Goal: Information Seeking & Learning: Learn about a topic

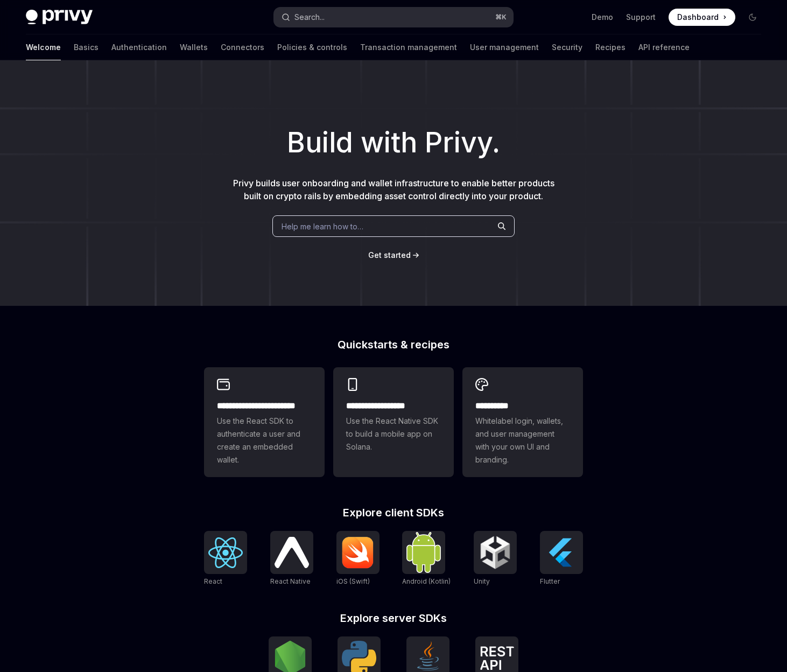
click at [351, 20] on button "Search... ⌘ K" at bounding box center [393, 17] width 239 height 19
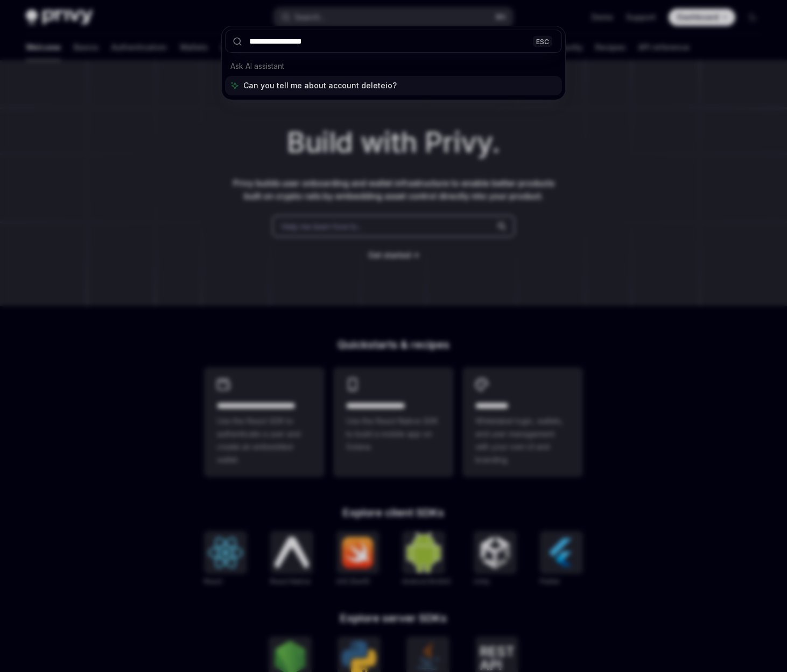
type input "**********"
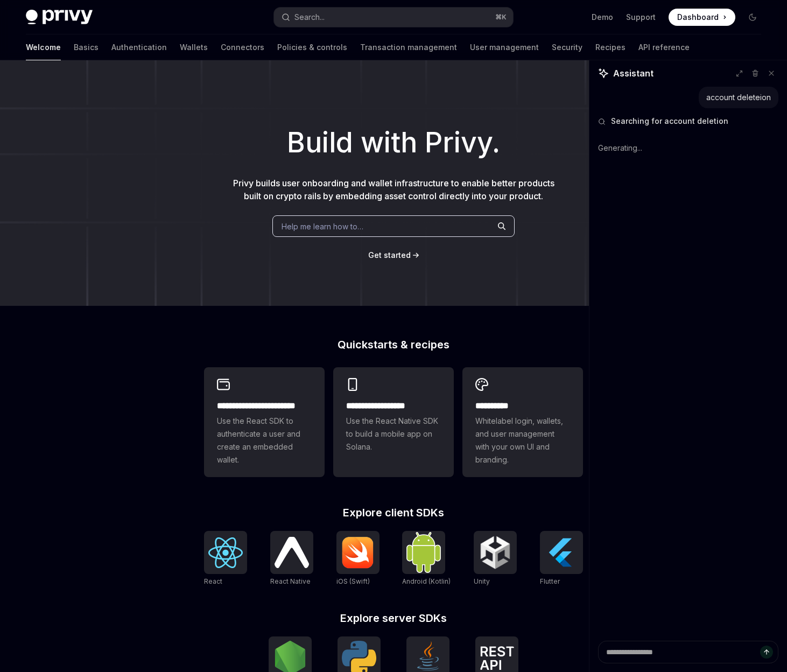
click at [241, 126] on h1 "Build with Privy." at bounding box center [393, 143] width 752 height 42
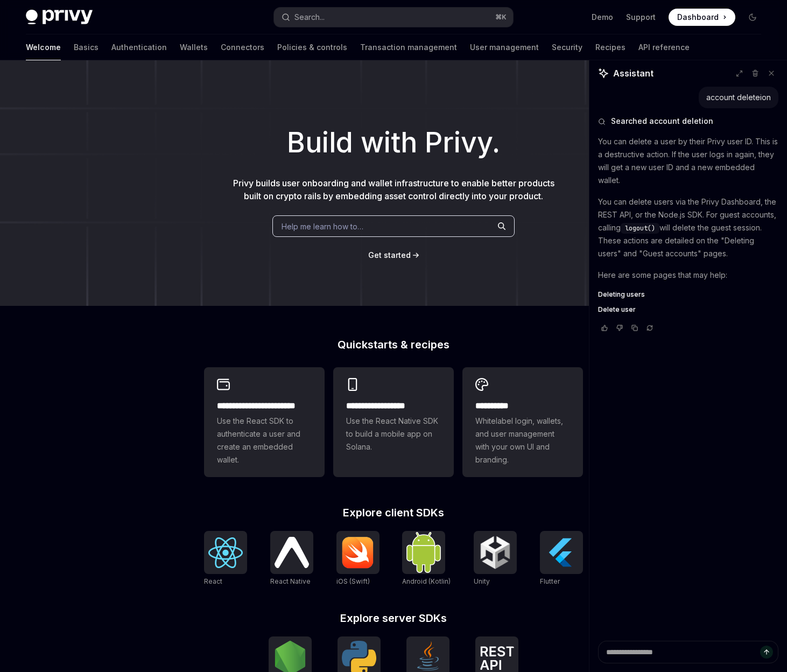
type textarea "*"
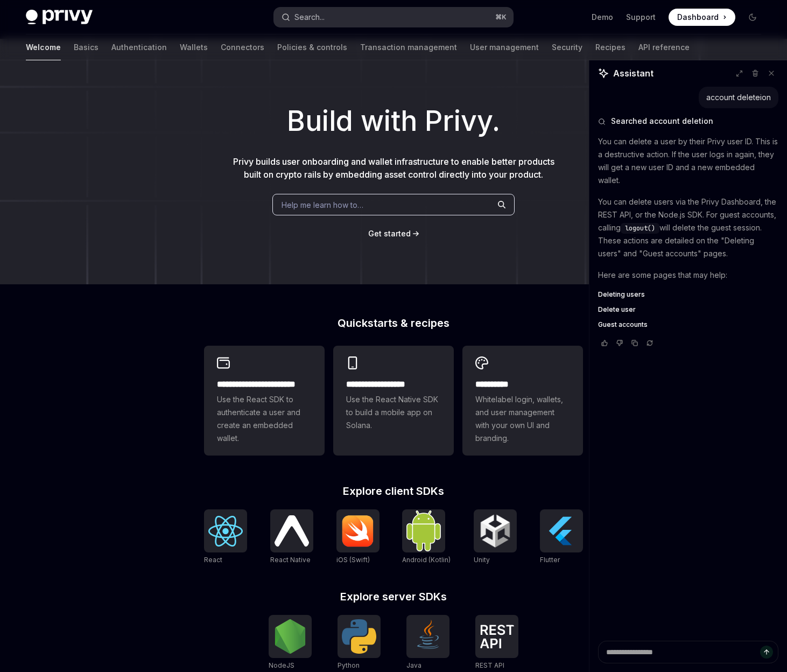
click at [419, 19] on button "Search... ⌘ K" at bounding box center [393, 17] width 239 height 19
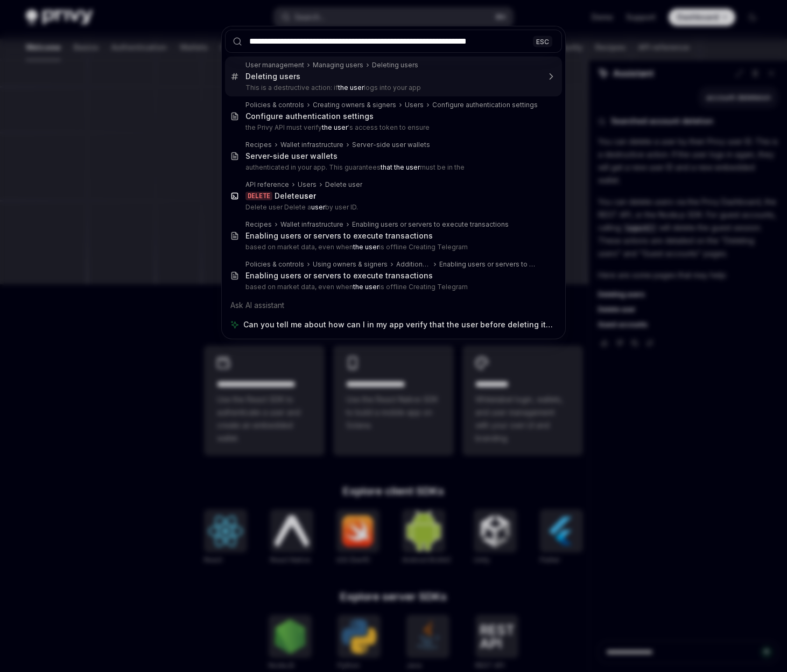
type input "**********"
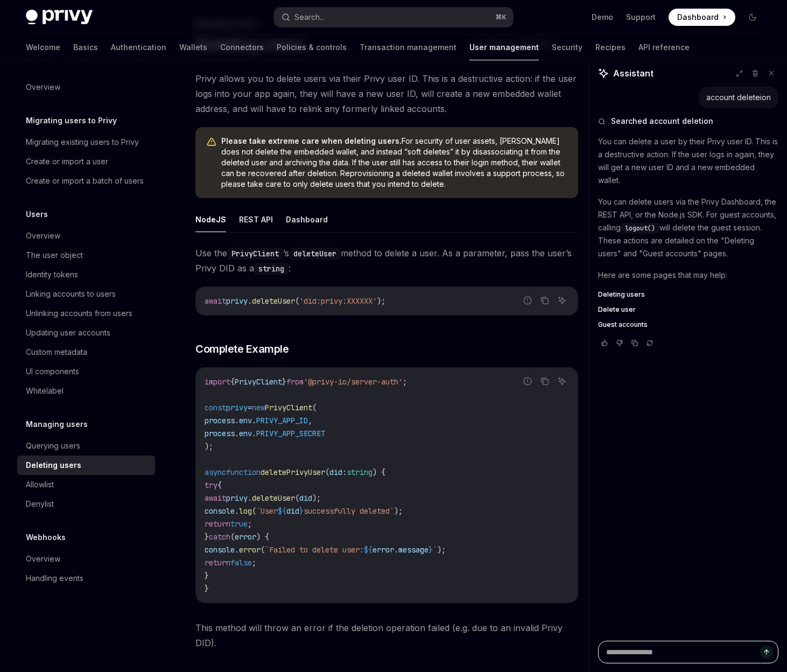
scroll to position [217, 0]
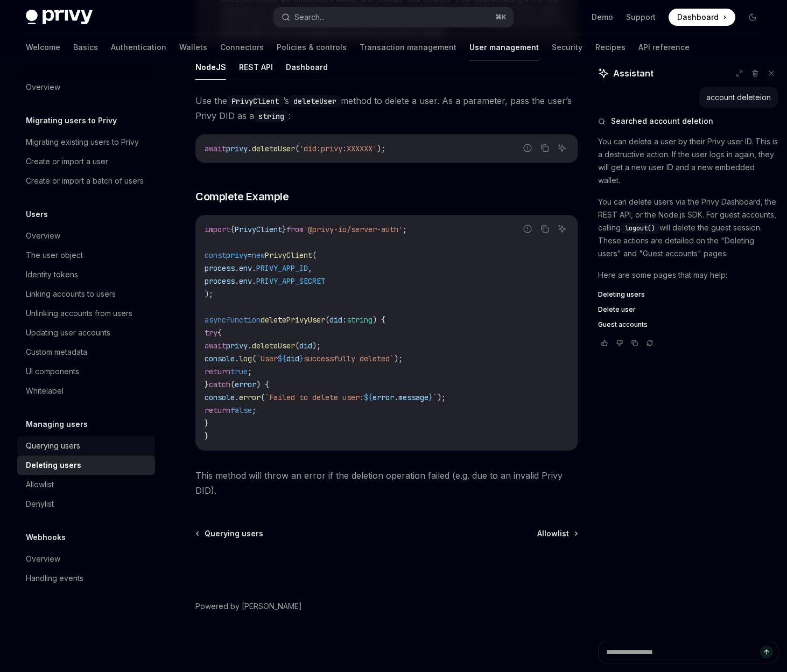
click at [69, 440] on div "Querying users" at bounding box center [53, 445] width 54 height 13
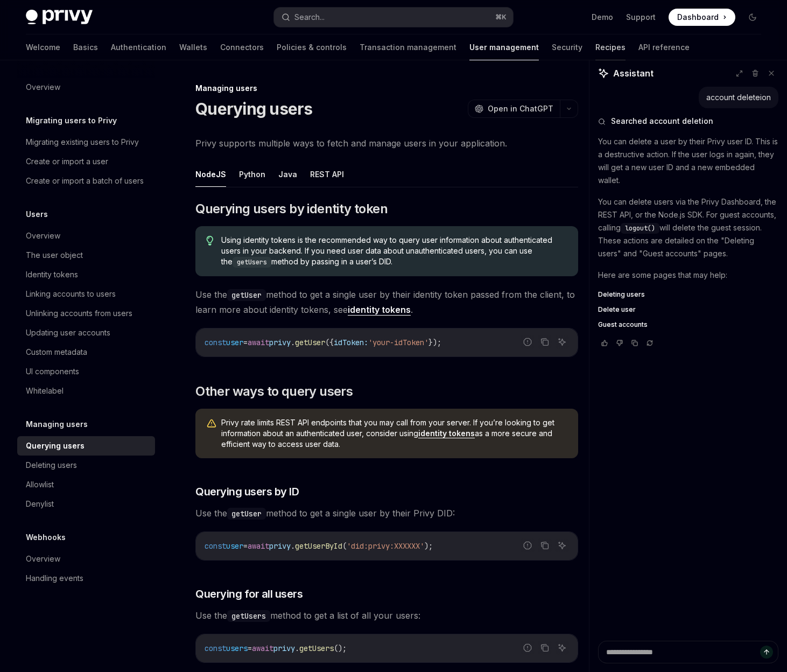
click at [595, 45] on link "Recipes" at bounding box center [610, 47] width 30 height 26
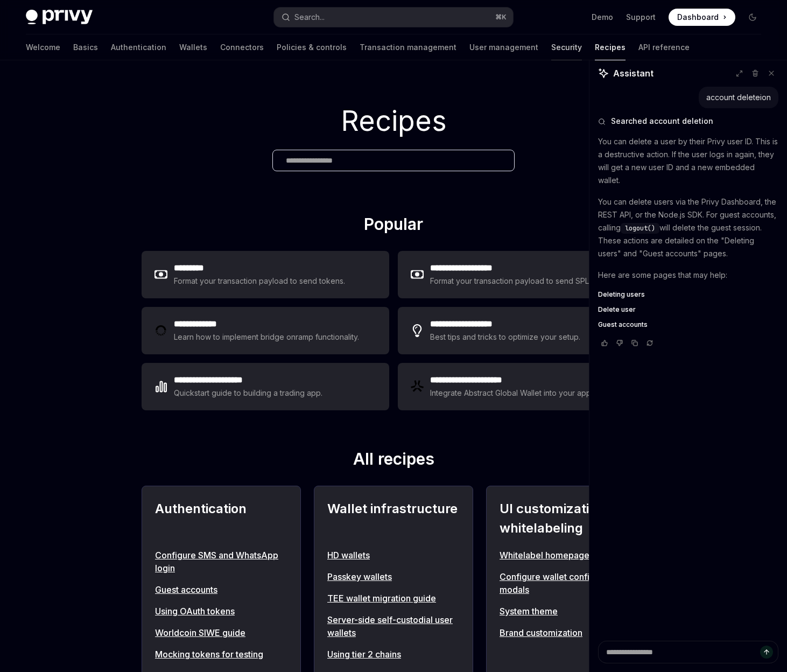
click at [551, 51] on link "Security" at bounding box center [566, 47] width 31 height 26
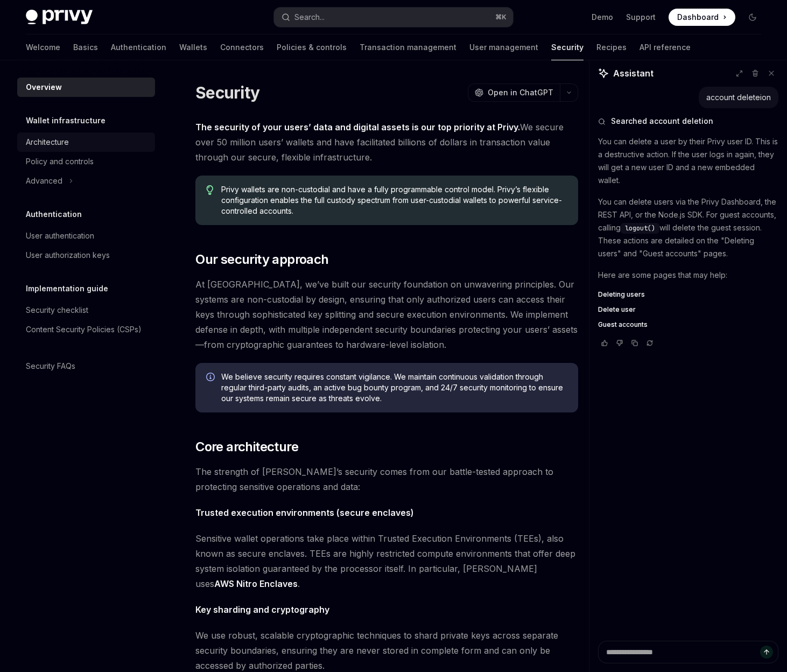
click at [54, 139] on div "Architecture" at bounding box center [47, 142] width 43 height 13
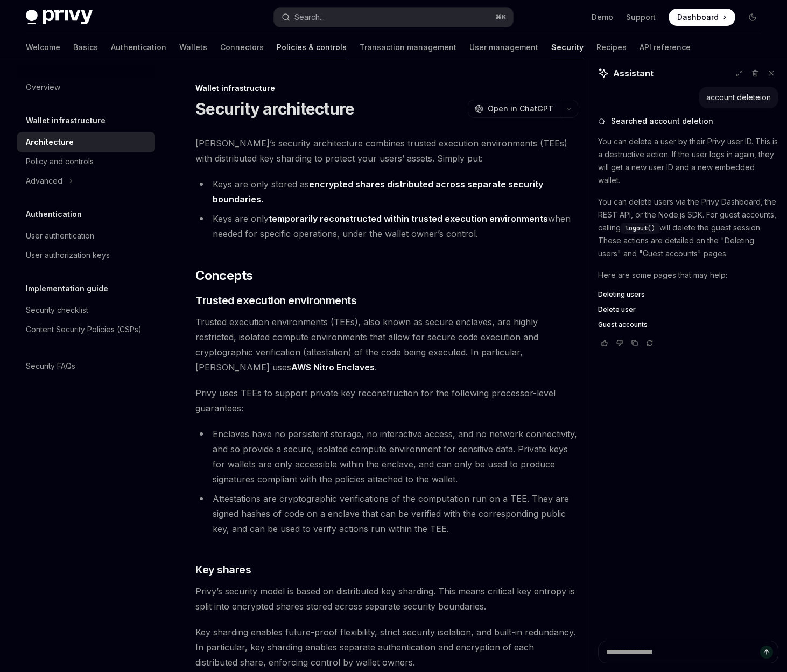
click at [277, 47] on link "Policies & controls" at bounding box center [312, 47] width 70 height 26
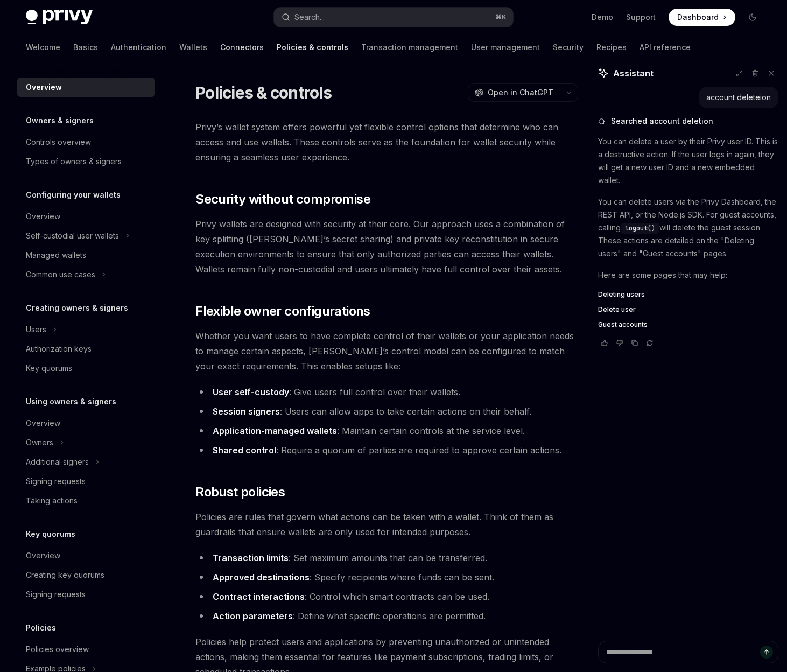
click at [220, 50] on link "Connectors" at bounding box center [242, 47] width 44 height 26
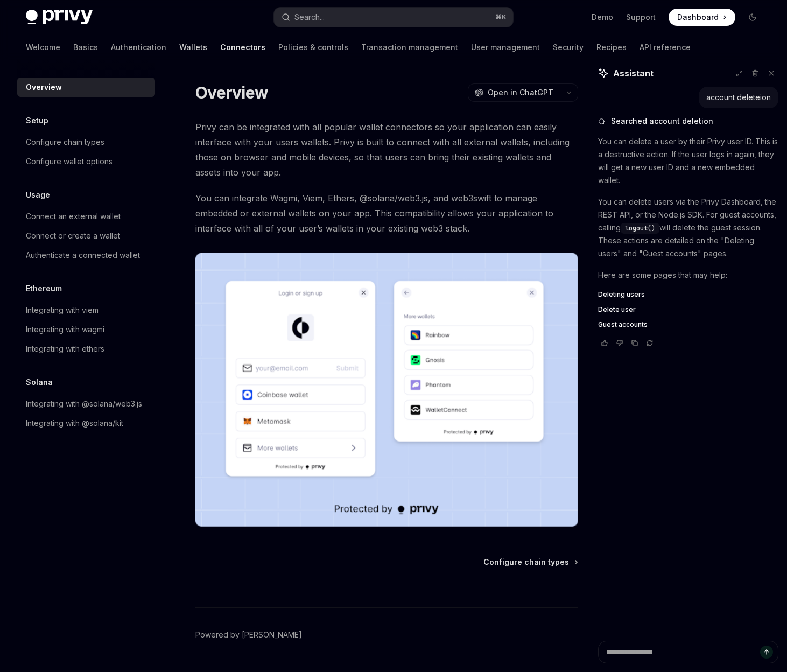
click at [179, 52] on link "Wallets" at bounding box center [193, 47] width 28 height 26
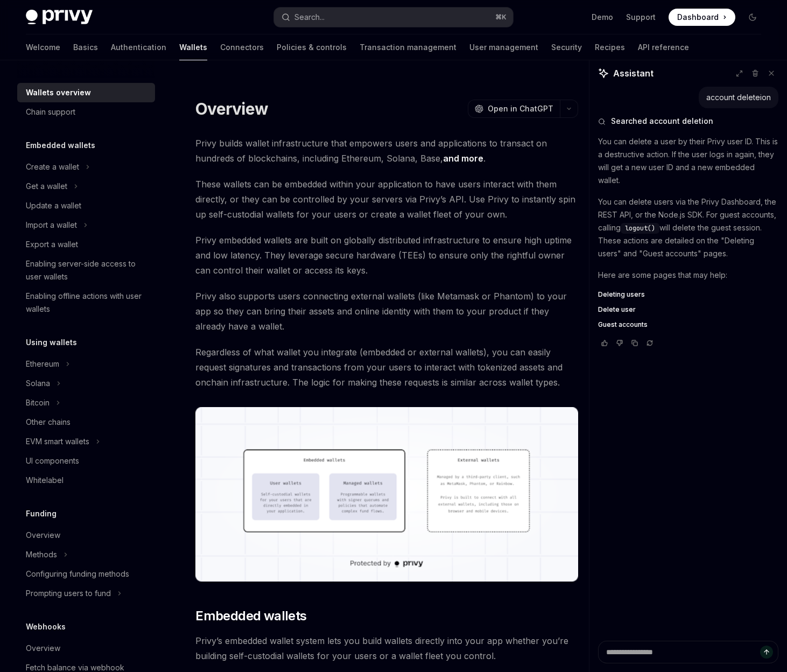
click at [346, 193] on span "These wallets can be embedded within your application to have users interact wi…" at bounding box center [386, 199] width 383 height 45
type textarea "*"
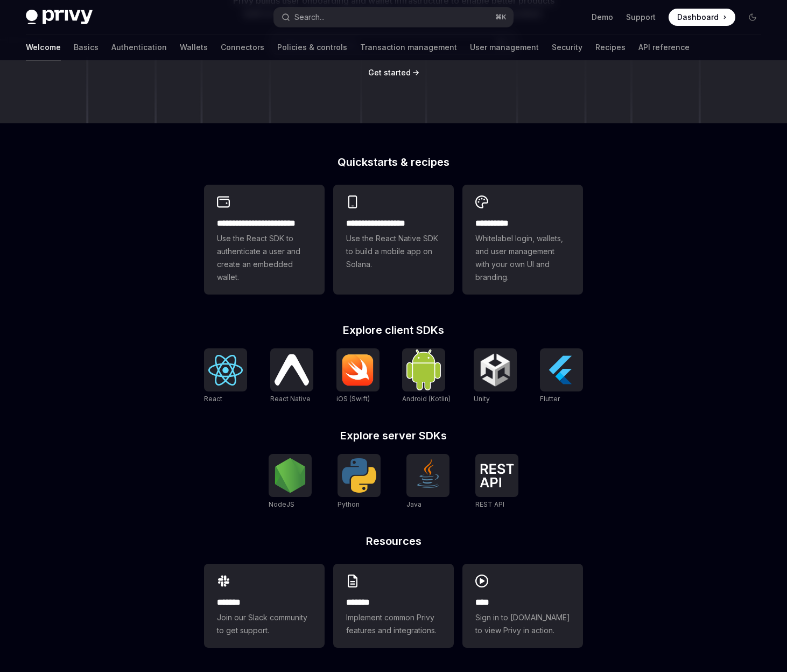
scroll to position [184, 0]
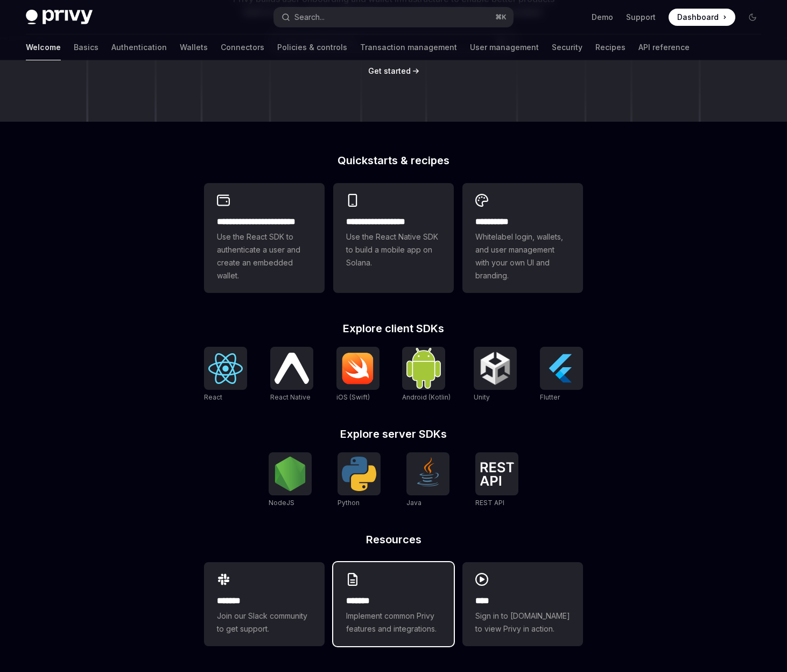
click at [384, 589] on div "******* Implement common Privy features and integrations." at bounding box center [393, 604] width 121 height 84
type textarea "*"
